Goal: Task Accomplishment & Management: Manage account settings

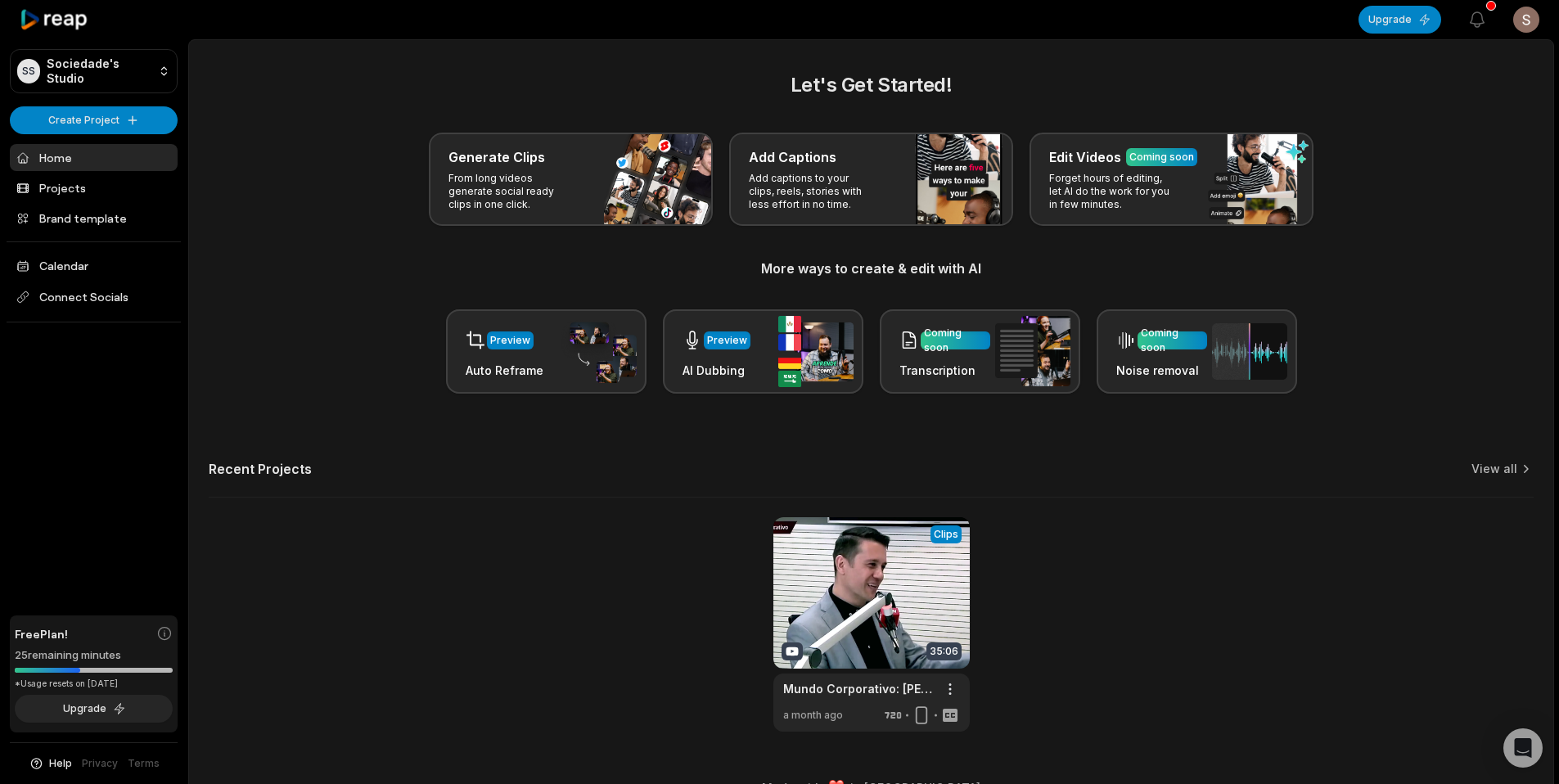
click at [665, 529] on div "View Clips Clips 35:06 Mundo Corporativo: [PERSON_NAME] diz como ser feliz no t…" at bounding box center [871, 624] width 1325 height 214
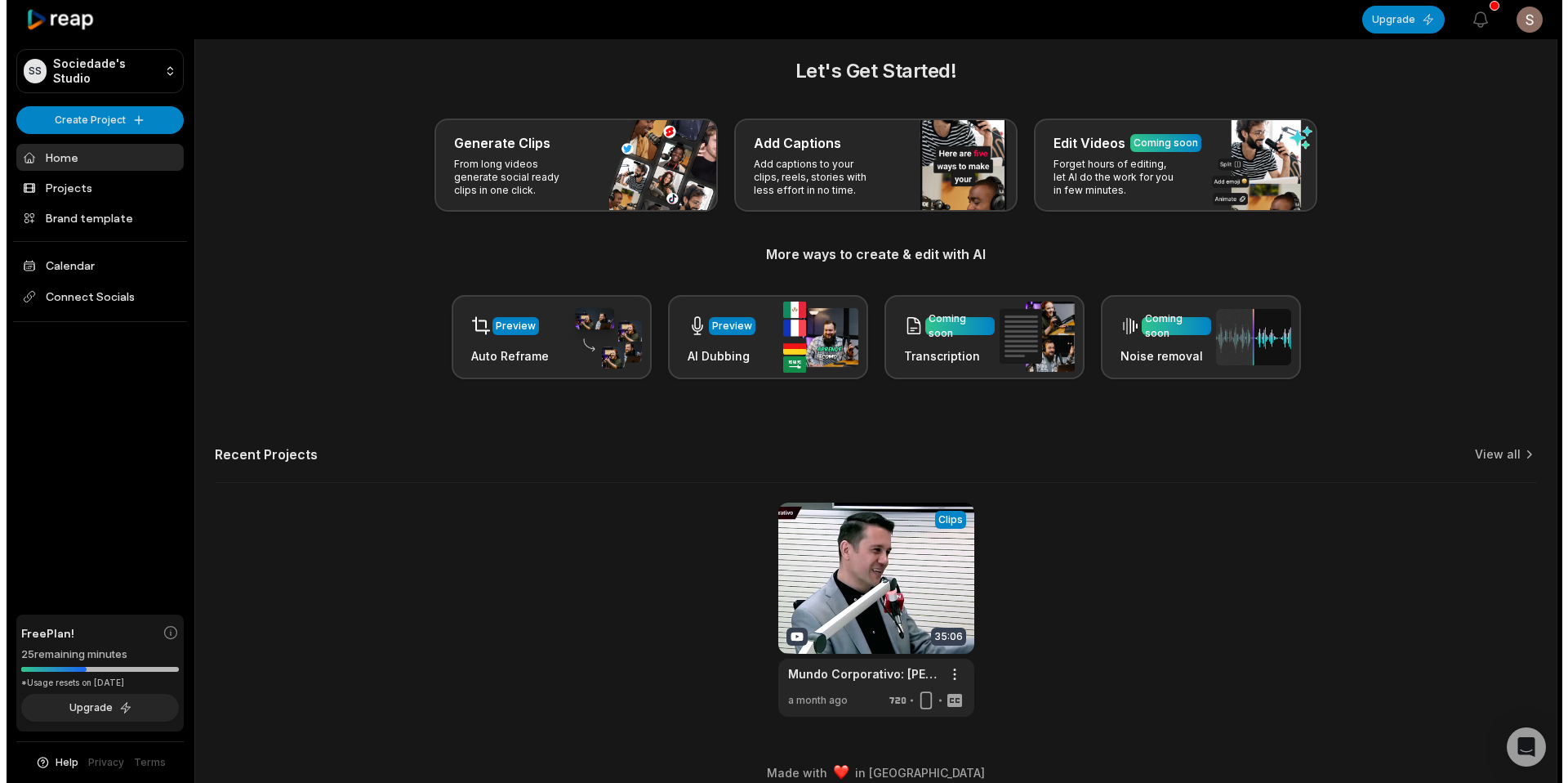
scroll to position [33, 0]
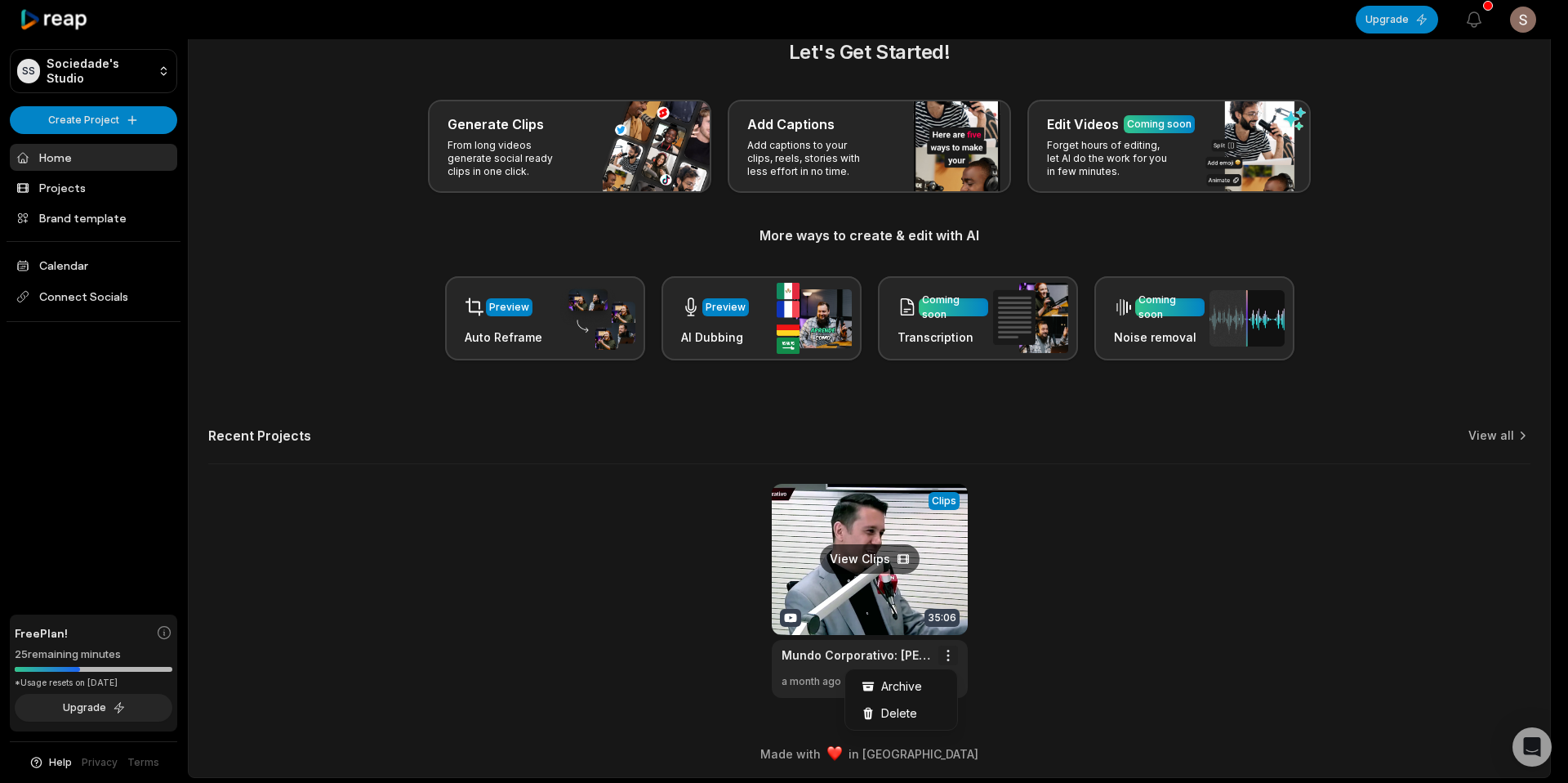
click at [946, 652] on html "SS Sociedade's Studio Create Project Home Projects Brand template Calendar Conn…" at bounding box center [784, 358] width 1568 height 783
click at [910, 711] on span "Delete" at bounding box center [899, 712] width 36 height 17
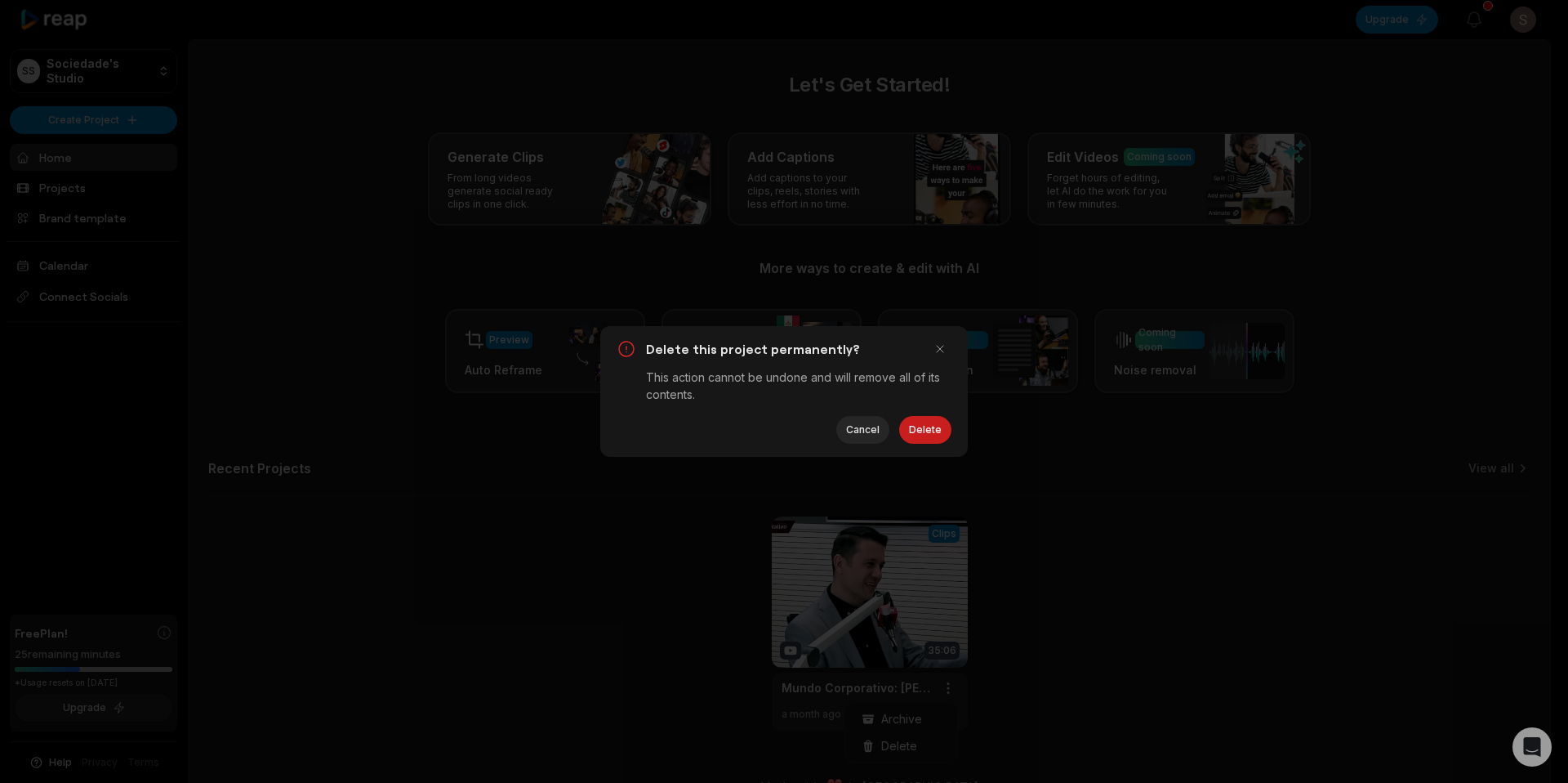
scroll to position [0, 0]
click at [935, 426] on button "Delete" at bounding box center [925, 429] width 53 height 28
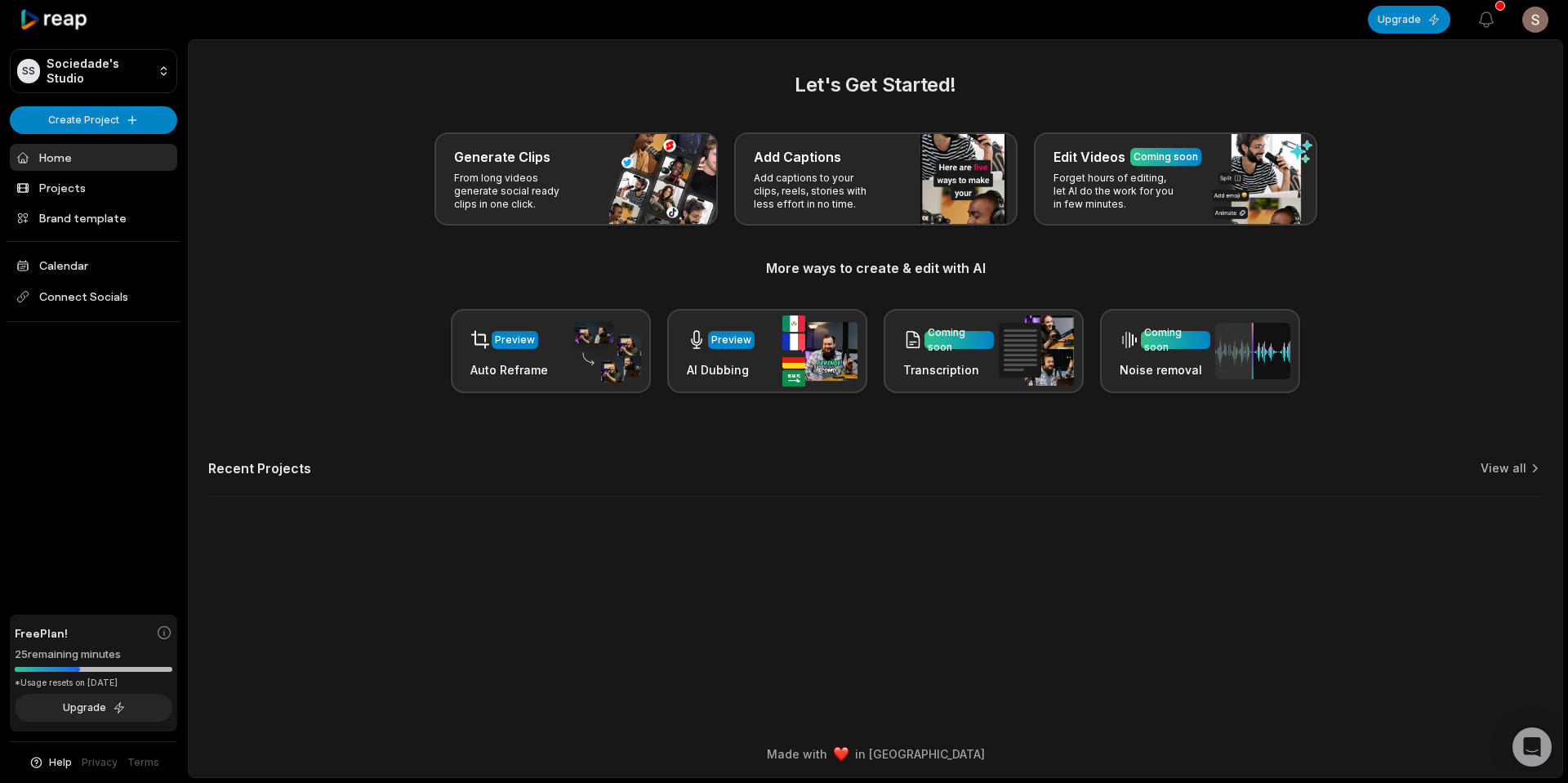
click at [1536, 16] on html "SS Sociedade's Studio Create Project Home Projects Brand template Calendar Conn…" at bounding box center [784, 392] width 1568 height 783
click at [290, 163] on html "SS Sociedade's Studio Create Project Home Projects Brand template Calendar Conn…" at bounding box center [784, 392] width 1568 height 783
click at [122, 186] on link "Projects" at bounding box center [93, 188] width 167 height 27
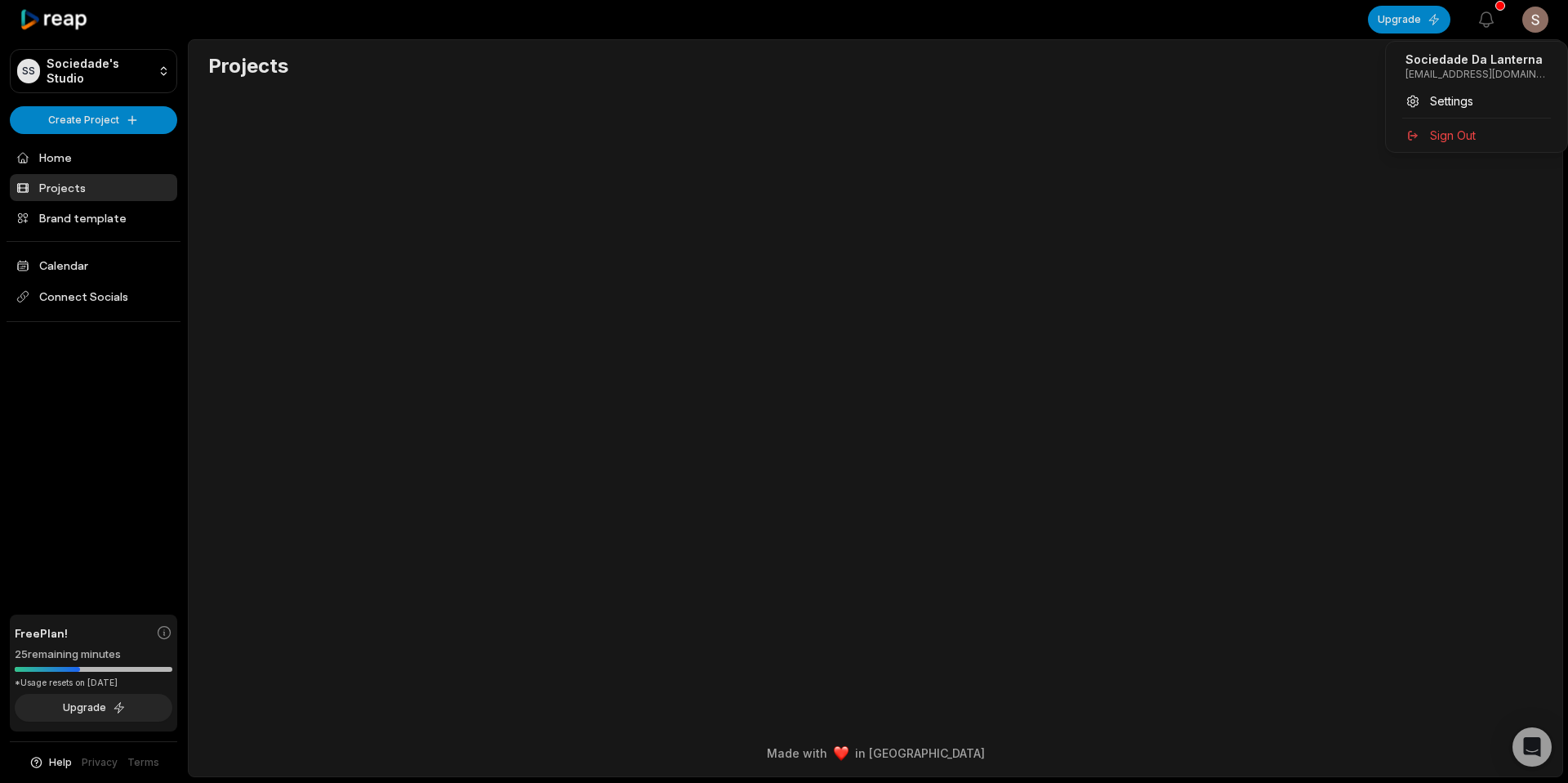
click at [1539, 20] on html "SS Sociedade's Studio Create Project Home Projects Brand template Calendar Conn…" at bounding box center [784, 392] width 1568 height 783
click at [1472, 137] on span "Sign Out" at bounding box center [1453, 135] width 46 height 17
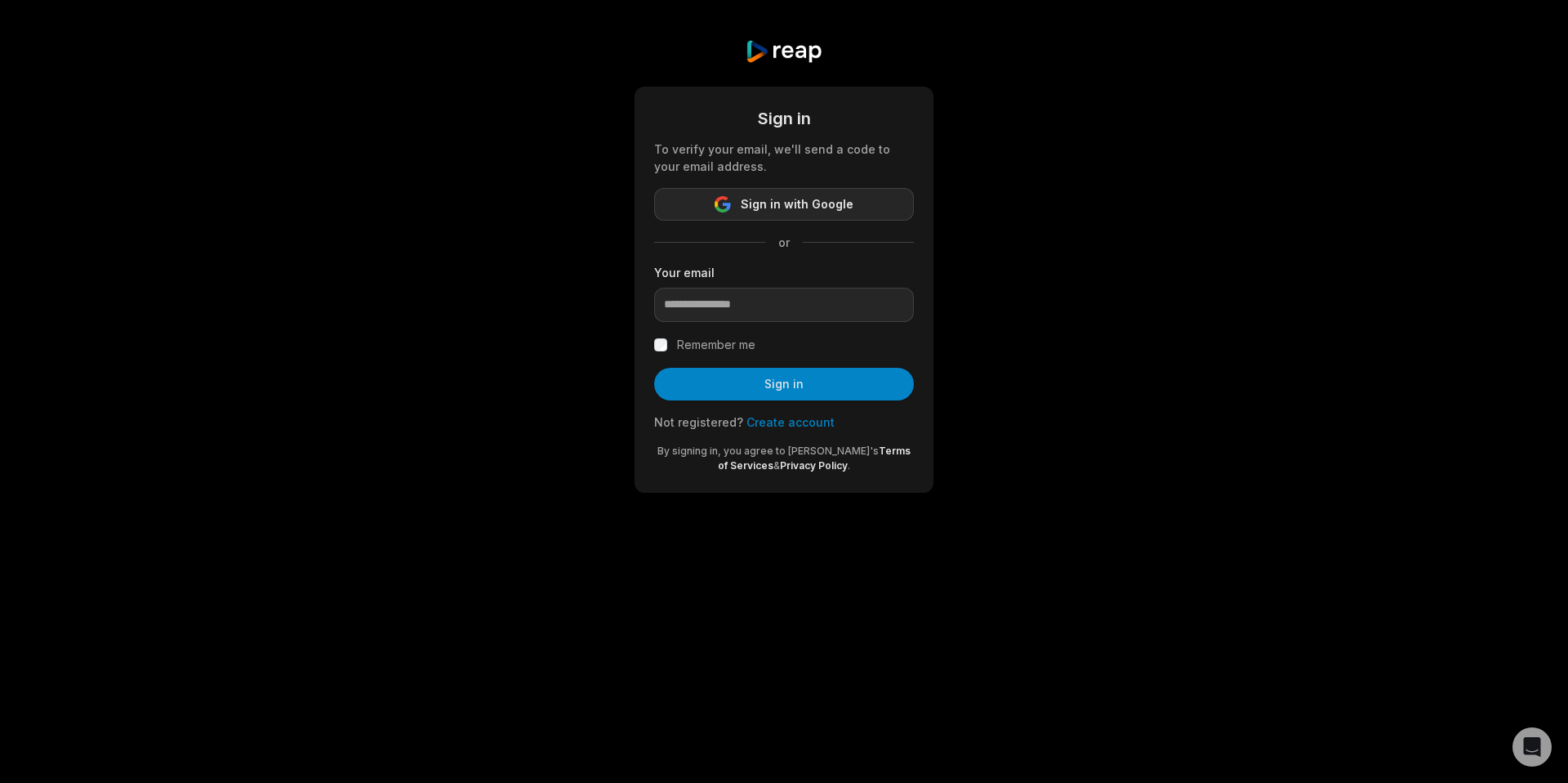
click at [750, 205] on span "Sign in with Google" at bounding box center [797, 205] width 113 height 20
